Goal: Register for event/course

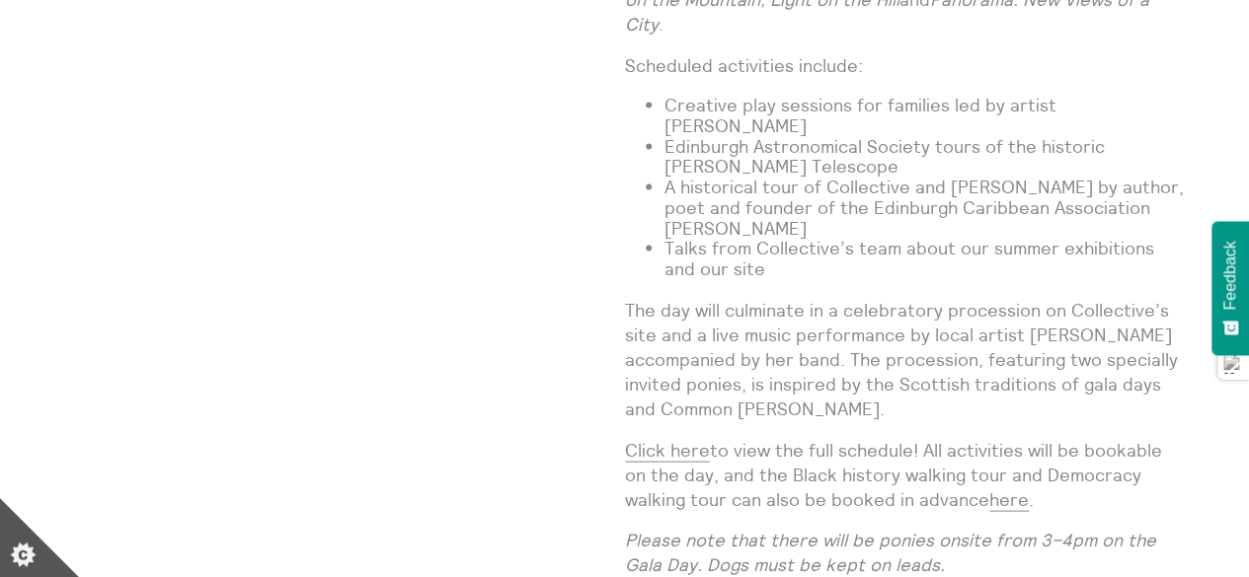
scroll to position [1798, 0]
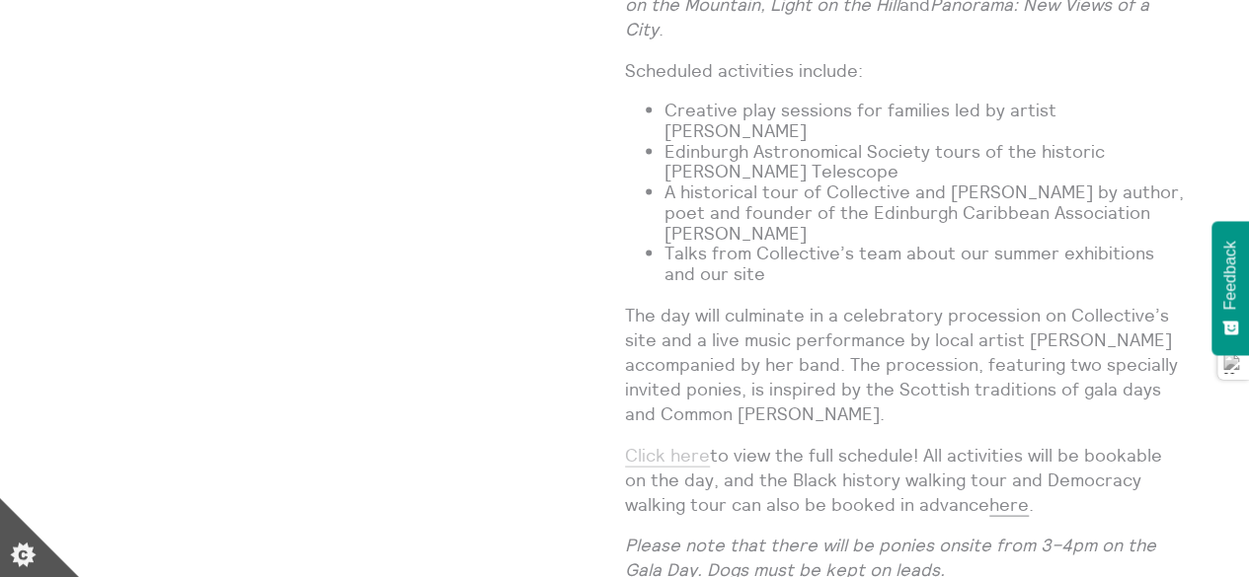
click at [680, 443] on link "Click here" at bounding box center [667, 455] width 85 height 24
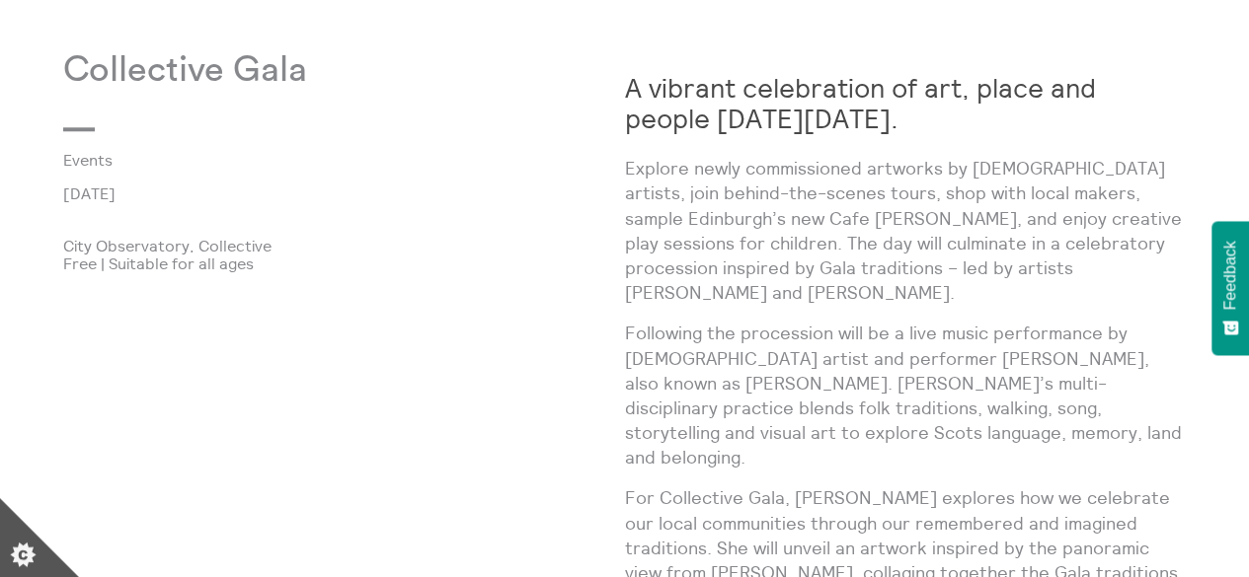
scroll to position [950, 0]
